Goal: Task Accomplishment & Management: Manage account settings

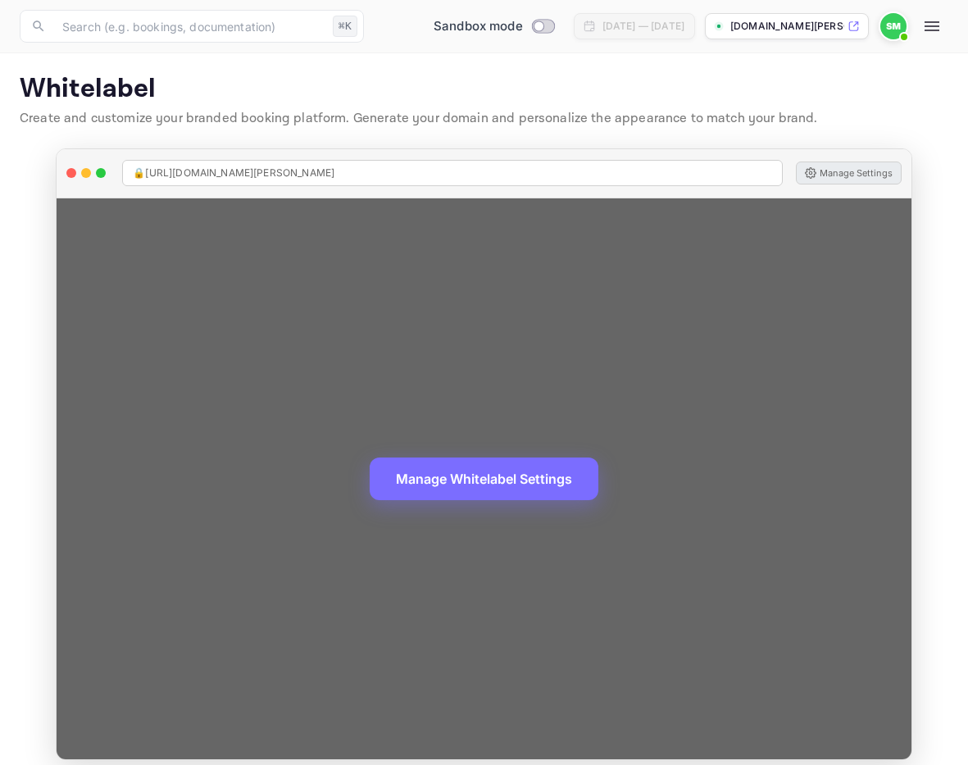
click at [832, 183] on button "Manage Settings" at bounding box center [849, 172] width 106 height 23
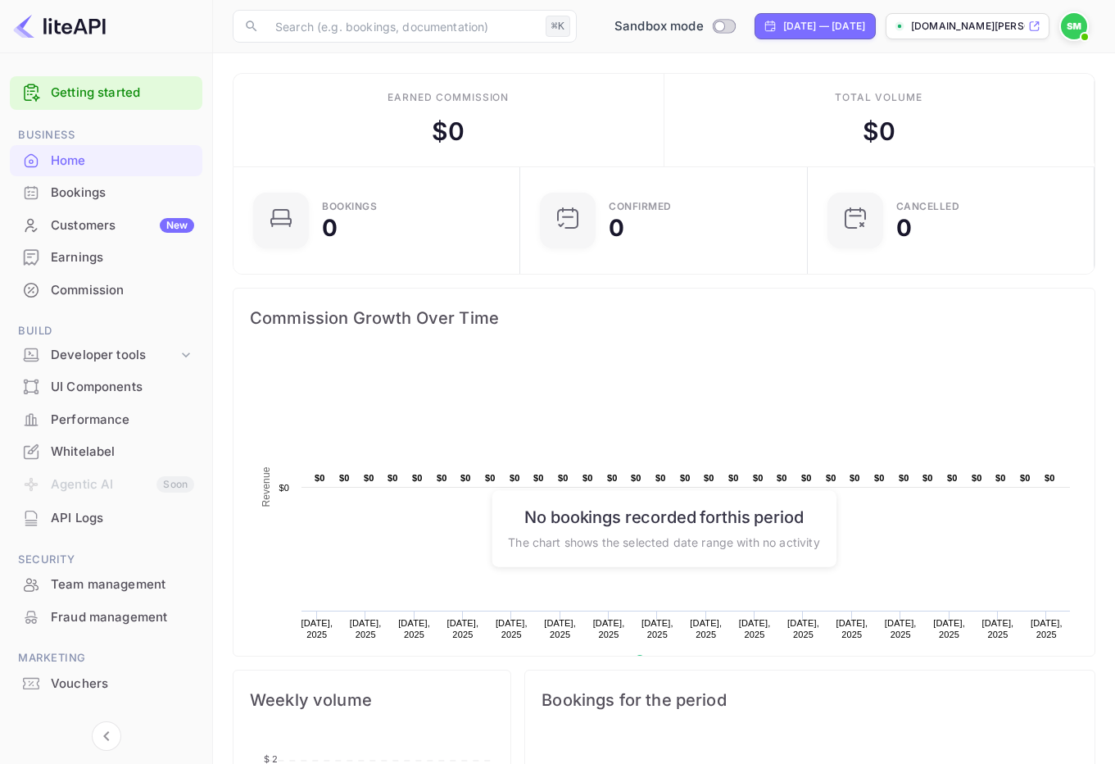
click at [1037, 25] on icon at bounding box center [1034, 25] width 12 height 11
click at [703, 23] on input "Switch to Production mode" at bounding box center [719, 25] width 33 height 11
checkbox input "true"
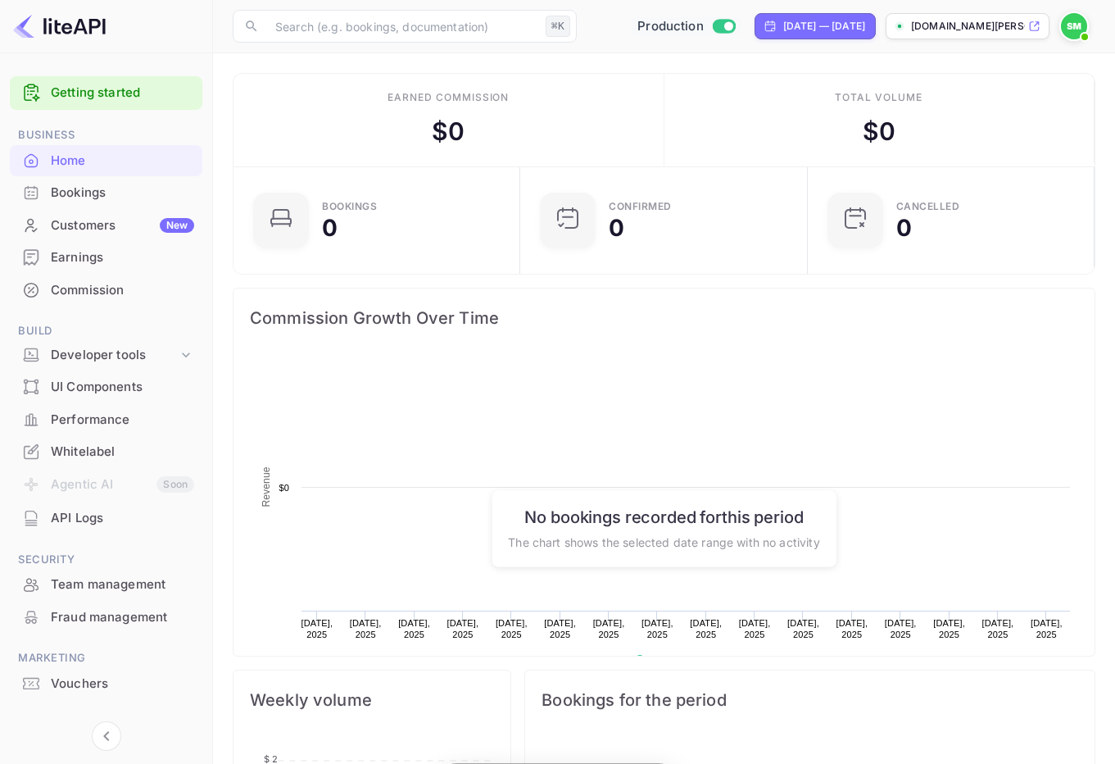
scroll to position [266, 277]
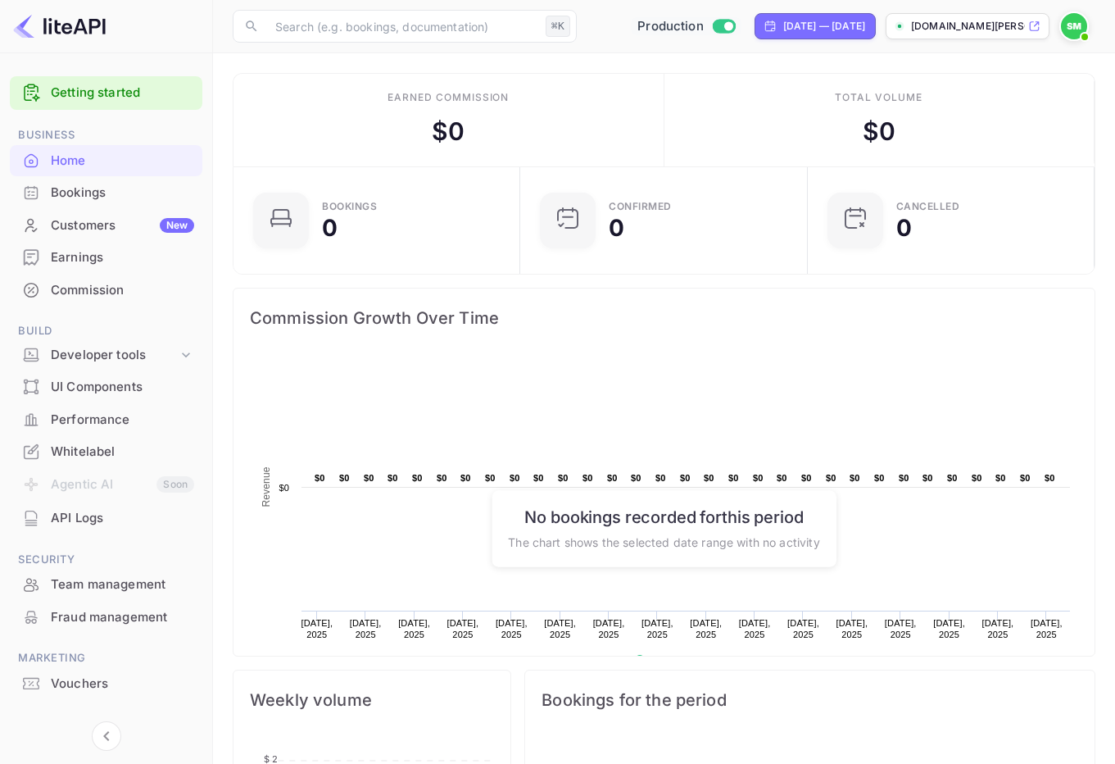
click at [1036, 27] on icon at bounding box center [1034, 25] width 12 height 11
click at [1061, 28] on img at bounding box center [1074, 26] width 26 height 26
click at [958, 115] on div "Settings" at bounding box center [995, 129] width 188 height 39
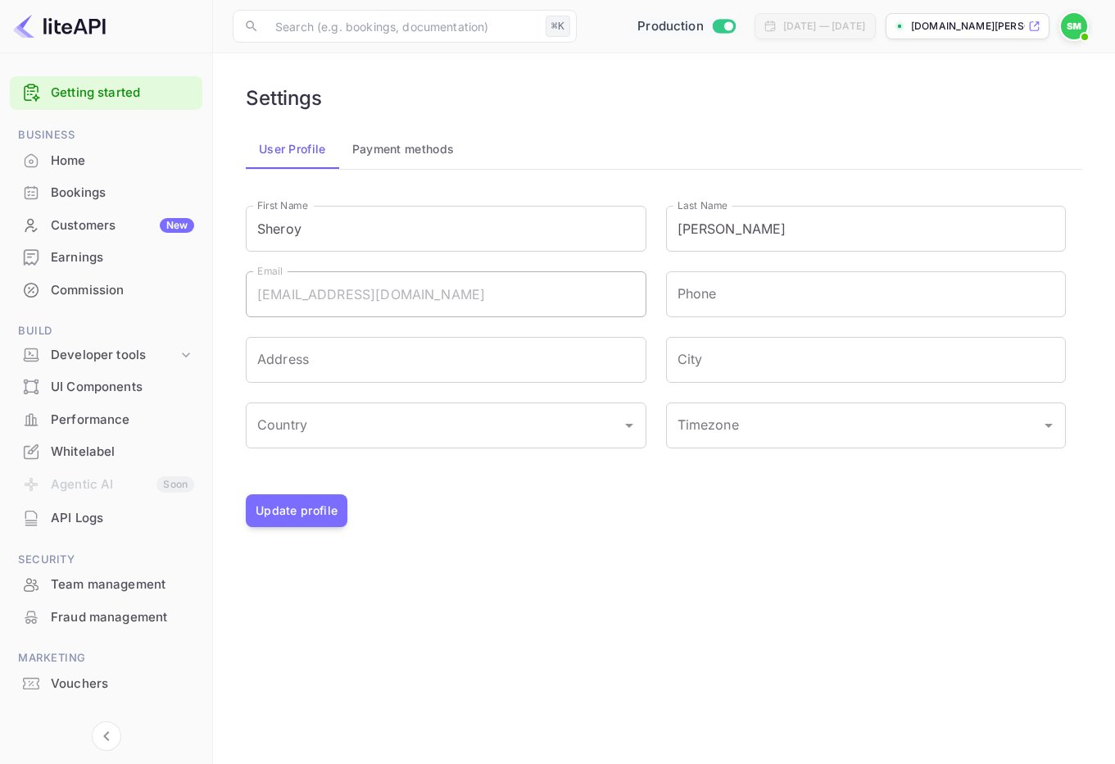
click at [390, 189] on div "First Name [PERSON_NAME] First Name" at bounding box center [436, 219] width 420 height 66
click at [390, 152] on button "Payment methods" at bounding box center [403, 148] width 129 height 39
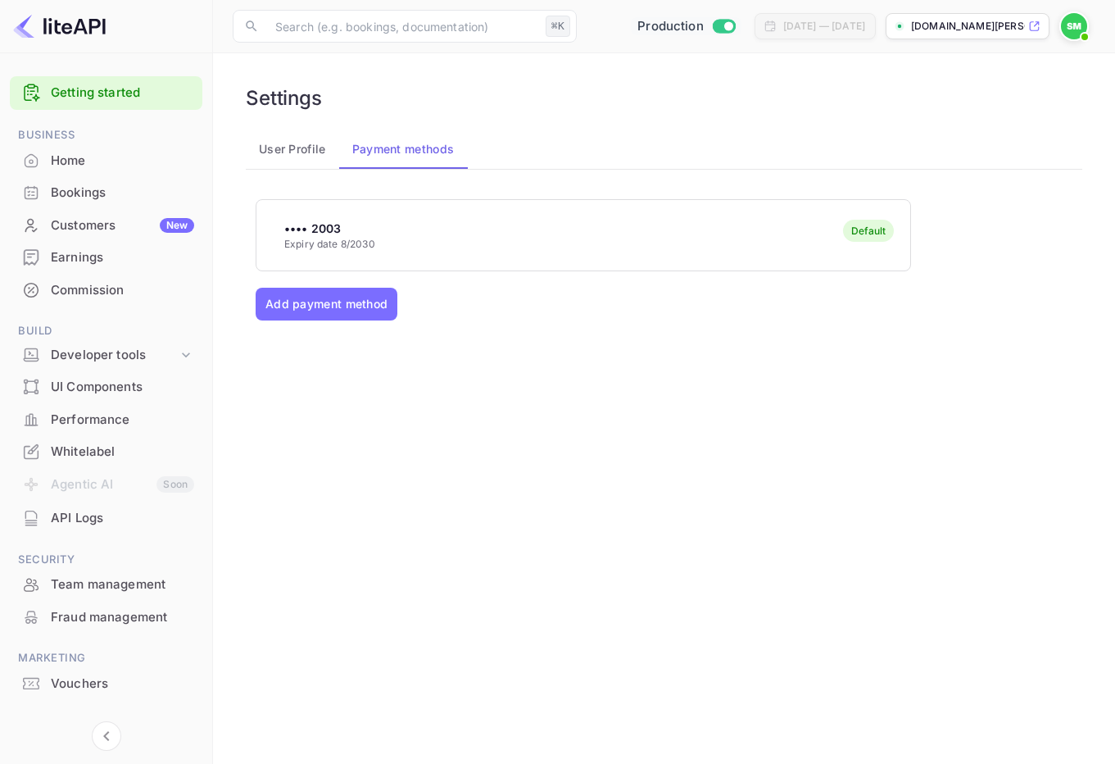
click at [297, 141] on button "User Profile" at bounding box center [292, 148] width 93 height 39
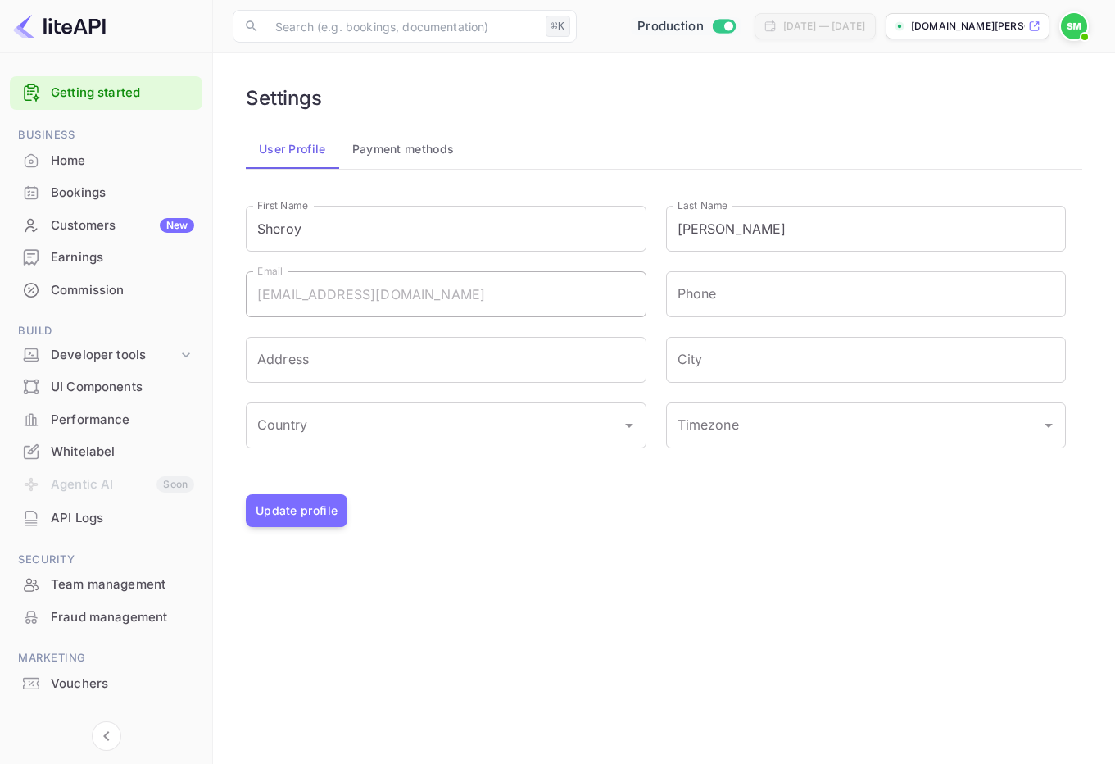
scroll to position [26, 0]
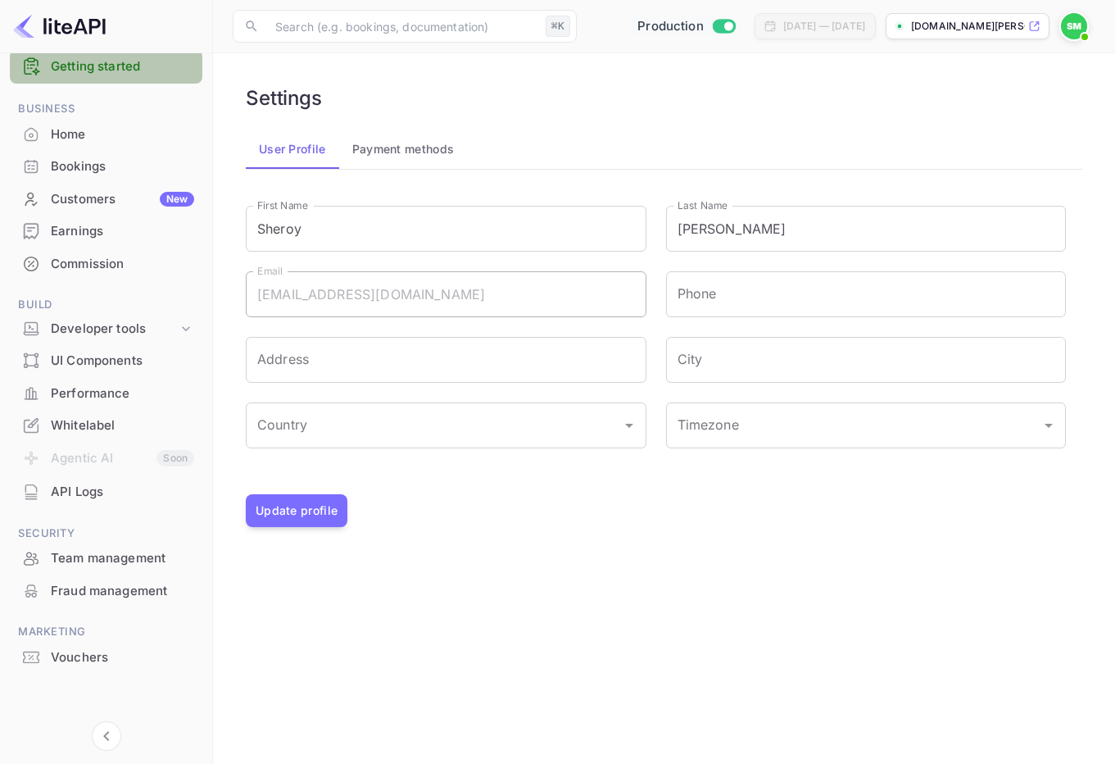
click at [79, 75] on div "Getting started" at bounding box center [106, 67] width 193 height 34
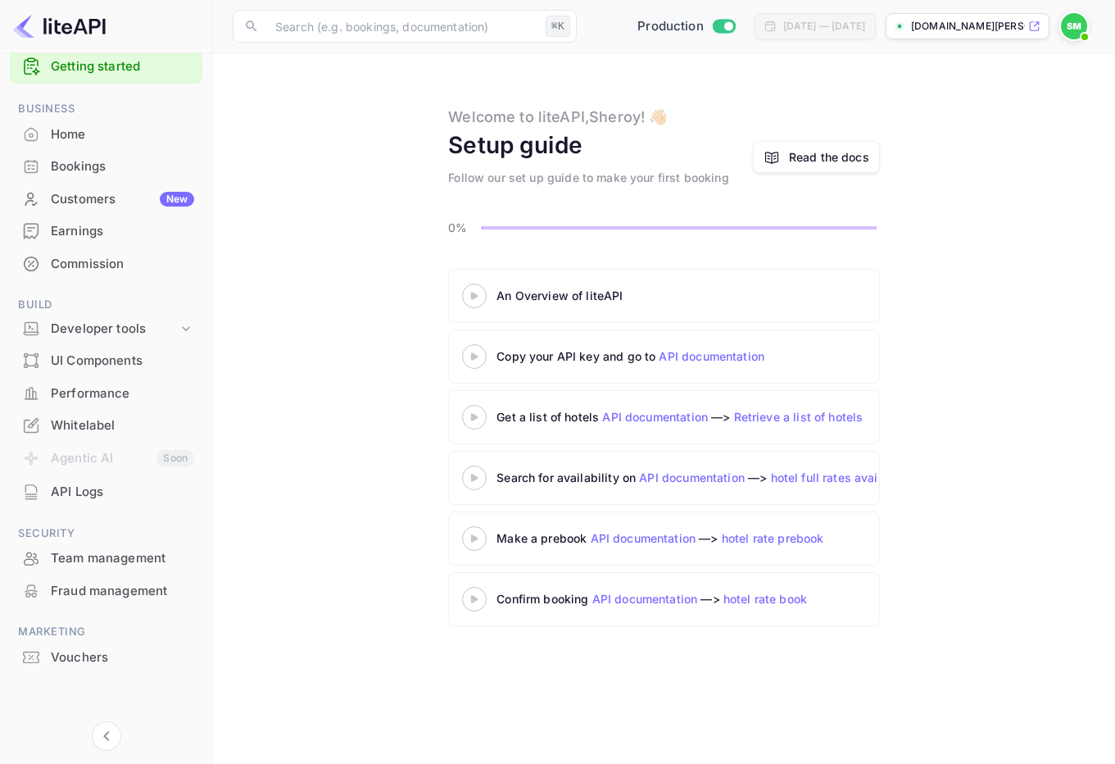
click at [18, 23] on img at bounding box center [59, 26] width 93 height 26
click at [1074, 17] on img at bounding box center [1074, 26] width 26 height 26
click at [769, 86] on div at bounding box center [557, 382] width 1115 height 764
click at [371, 673] on main "Welcome to liteAPI, [PERSON_NAME] ! 👋🏻 Setup guide Follow our set up guide to m…" at bounding box center [664, 408] width 902 height 710
click at [107, 733] on icon "Collapse navigation" at bounding box center [107, 736] width 20 height 20
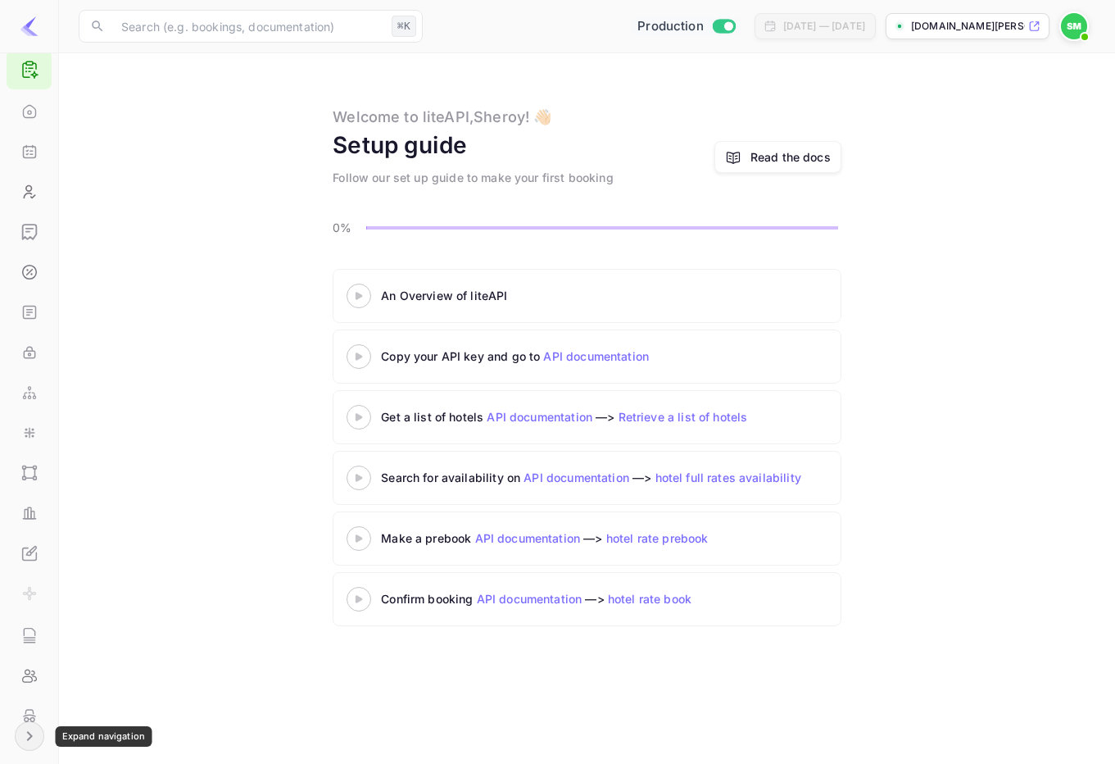
click at [26, 742] on icon "Expand navigation" at bounding box center [30, 736] width 20 height 20
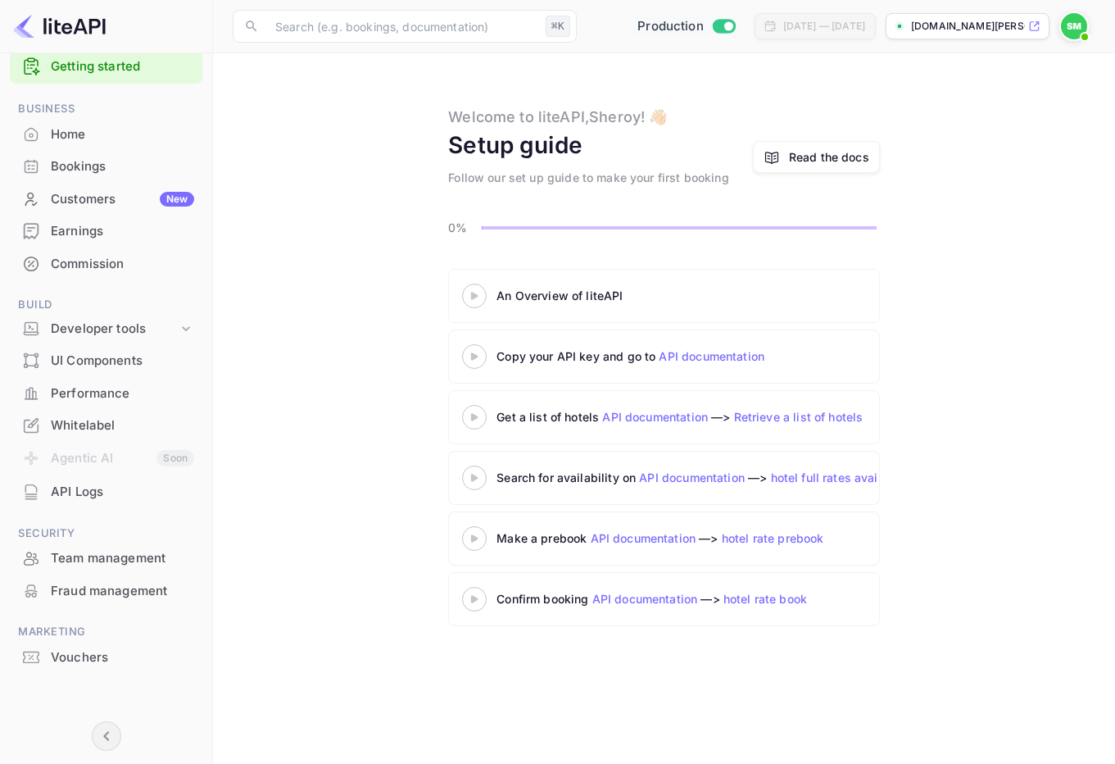
click at [949, 21] on p "[DOMAIN_NAME][PERSON_NAME]..." at bounding box center [968, 26] width 114 height 15
click at [66, 424] on div "Whitelabel" at bounding box center [122, 425] width 143 height 19
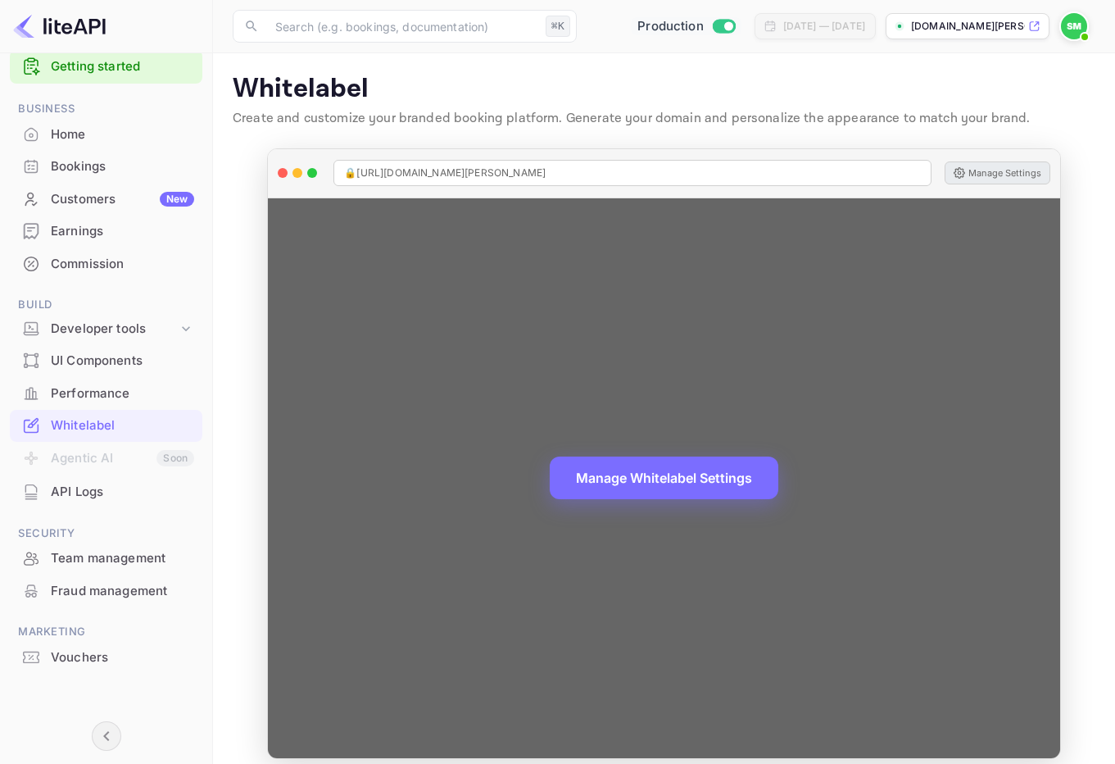
click at [985, 166] on button "Manage Settings" at bounding box center [998, 172] width 106 height 23
